Goal: Contribute content

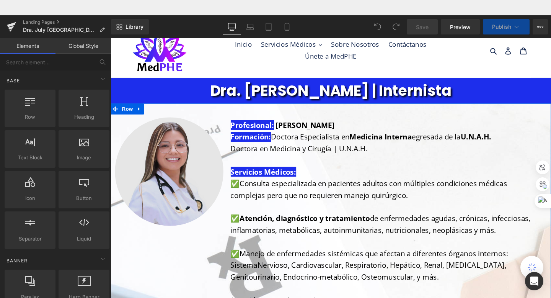
click at [151, 161] on img at bounding box center [173, 179] width 116 height 114
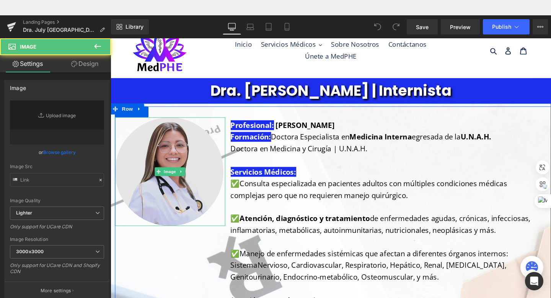
type input "[URL][DOMAIN_NAME]"
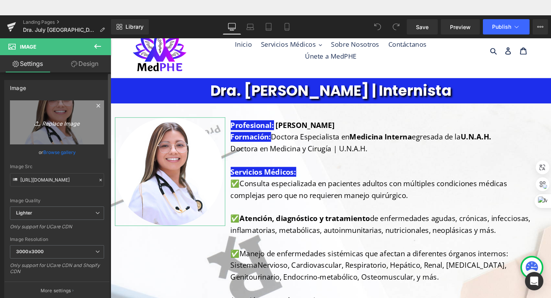
click at [80, 124] on icon "Replace Image" at bounding box center [56, 123] width 61 height 10
type input "C:\fakepath\Dra July [PERSON_NAME] foto perfil.jpg"
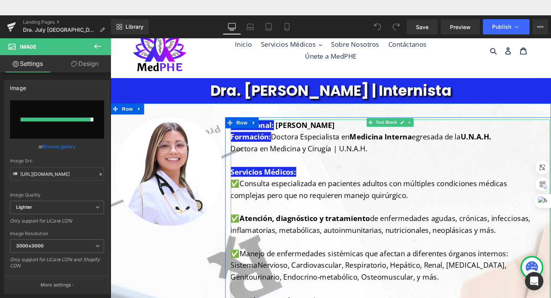
type input "[URL][DOMAIN_NAME][DATE]"
